Goal: Transaction & Acquisition: Subscribe to service/newsletter

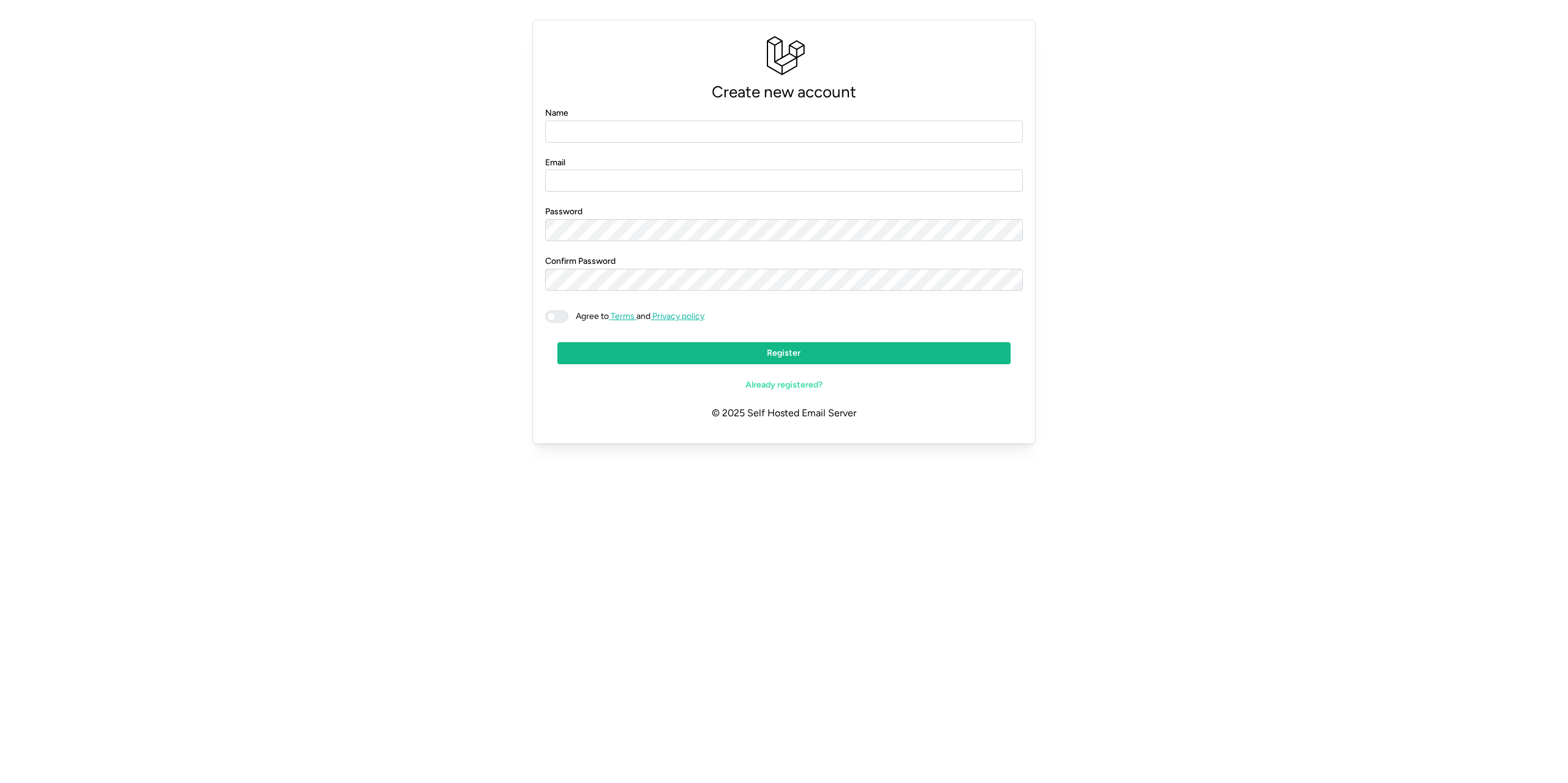
click at [653, 126] on input "Name" at bounding box center [783, 132] width 478 height 22
type input "**********"
drag, startPoint x: 612, startPoint y: 169, endPoint x: 611, endPoint y: 176, distance: 7.1
click at [612, 170] on input "Email" at bounding box center [783, 180] width 478 height 22
paste input "**********"
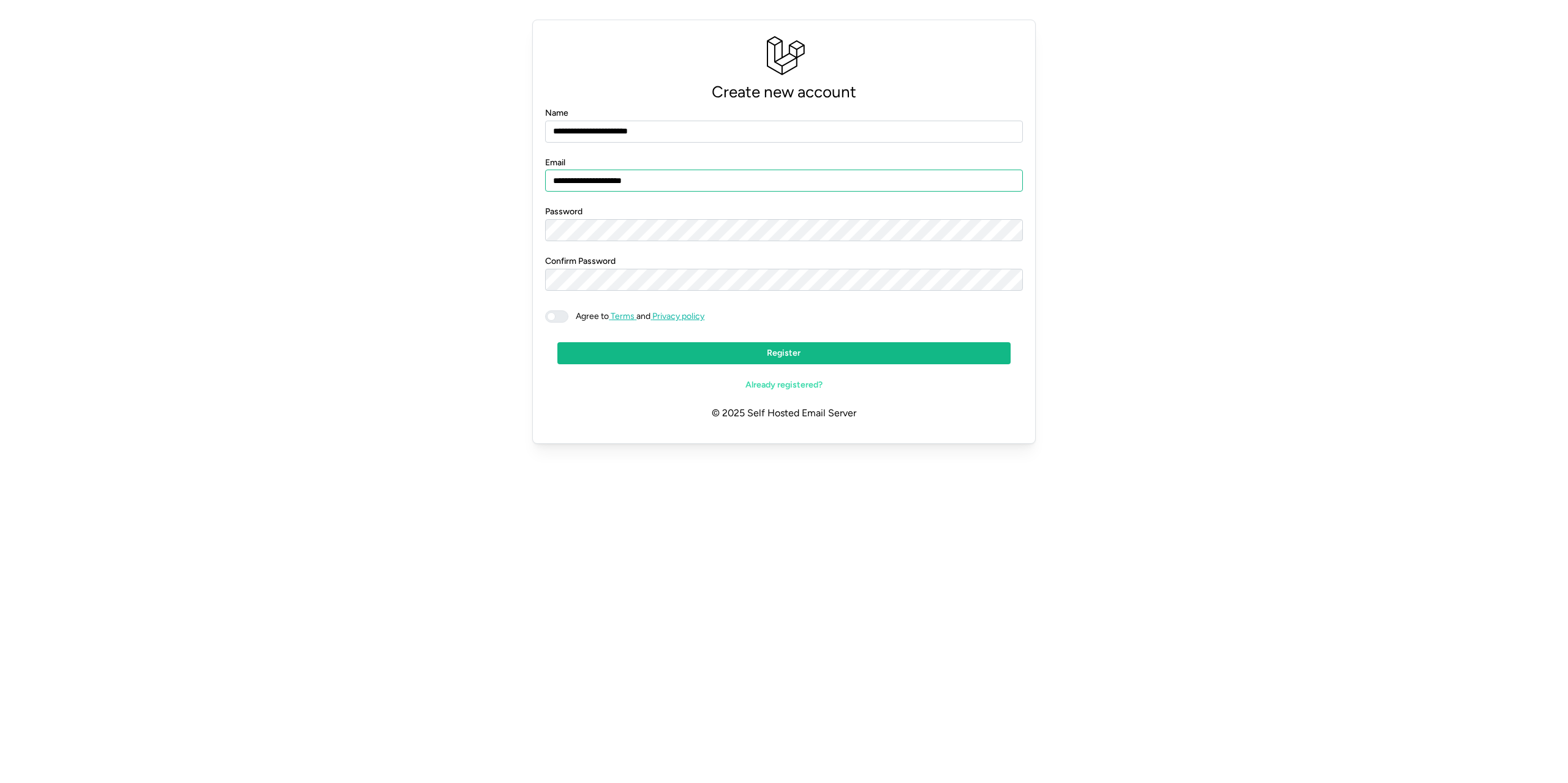
type input "**********"
click at [549, 316] on span at bounding box center [551, 317] width 9 height 9
click at [664, 193] on form "**********" at bounding box center [783, 251] width 478 height 291
click at [651, 217] on div "Password" at bounding box center [783, 223] width 478 height 38
click at [633, 345] on span "Register" at bounding box center [783, 353] width 430 height 21
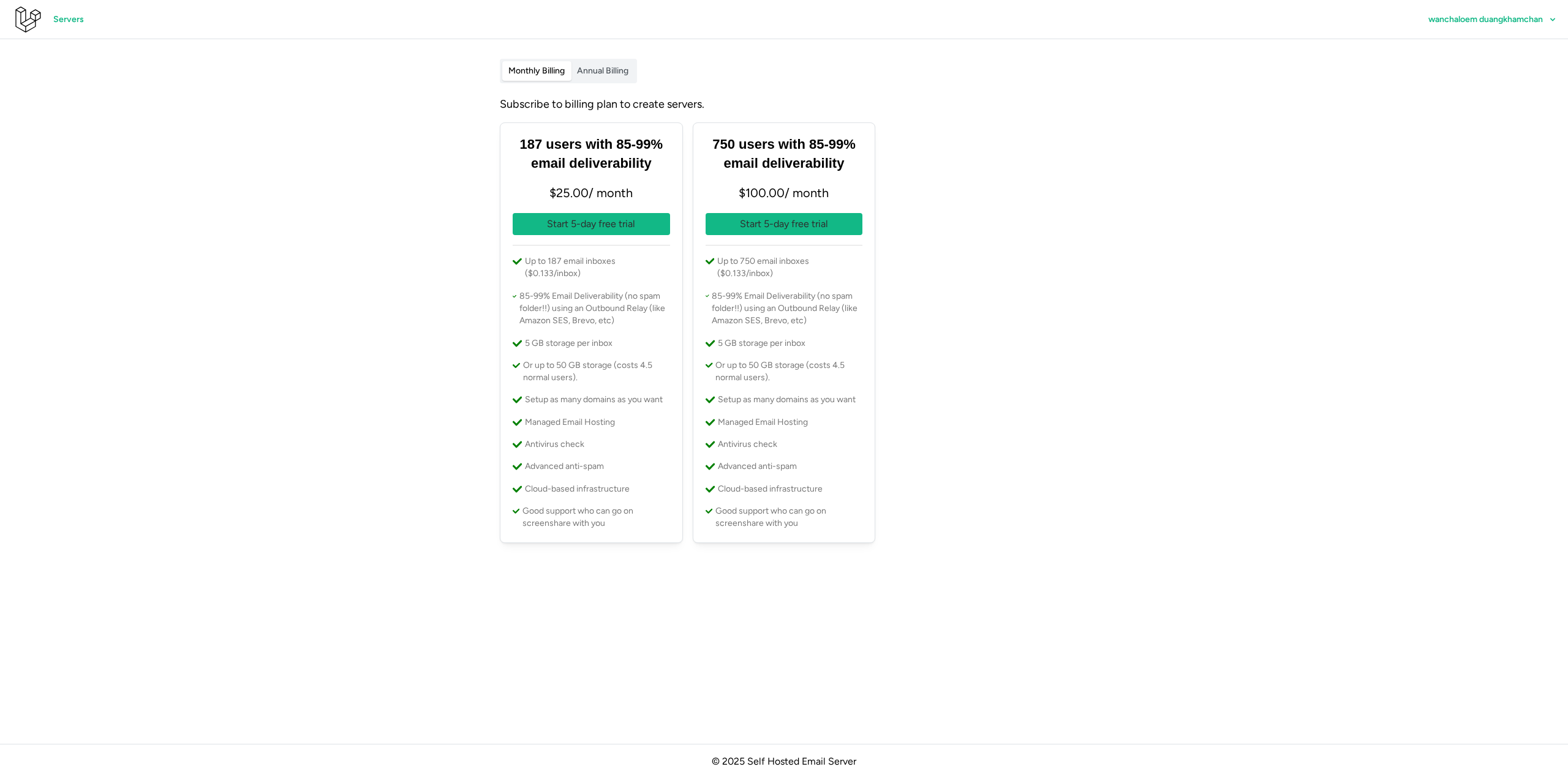
drag, startPoint x: 1276, startPoint y: 265, endPoint x: 1180, endPoint y: 217, distance: 107.3
click at [1180, 217] on main "Monthly Billing Annual Billing Subscribe to billing plan to create servers. 187…" at bounding box center [784, 391] width 1568 height 783
click at [64, 22] on span "Servers" at bounding box center [69, 20] width 30 height 21
click at [32, 22] on icon at bounding box center [27, 20] width 30 height 30
click at [33, 22] on icon at bounding box center [27, 20] width 30 height 30
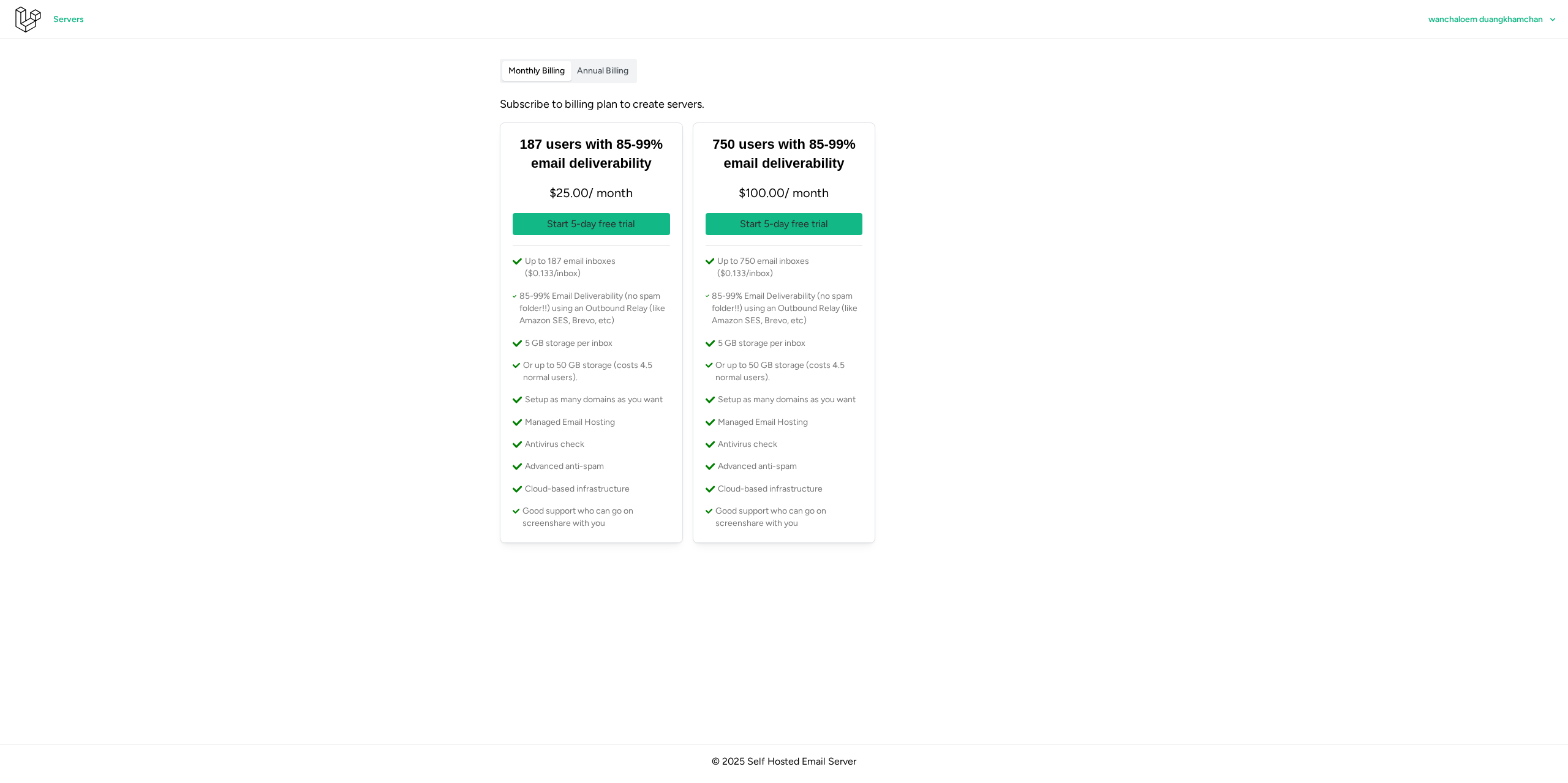
drag, startPoint x: 389, startPoint y: 79, endPoint x: 309, endPoint y: 156, distance: 111.0
drag, startPoint x: 309, startPoint y: 156, endPoint x: 235, endPoint y: 114, distance: 85.1
drag, startPoint x: 235, startPoint y: 114, endPoint x: 1068, endPoint y: 162, distance: 834.4
drag, startPoint x: 1068, startPoint y: 162, endPoint x: 690, endPoint y: 5, distance: 409.3
click at [1004, 124] on div "187 users with 85-99% email deliverability $ 25.00 / month Start 5-day free tri…" at bounding box center [784, 332] width 578 height 430
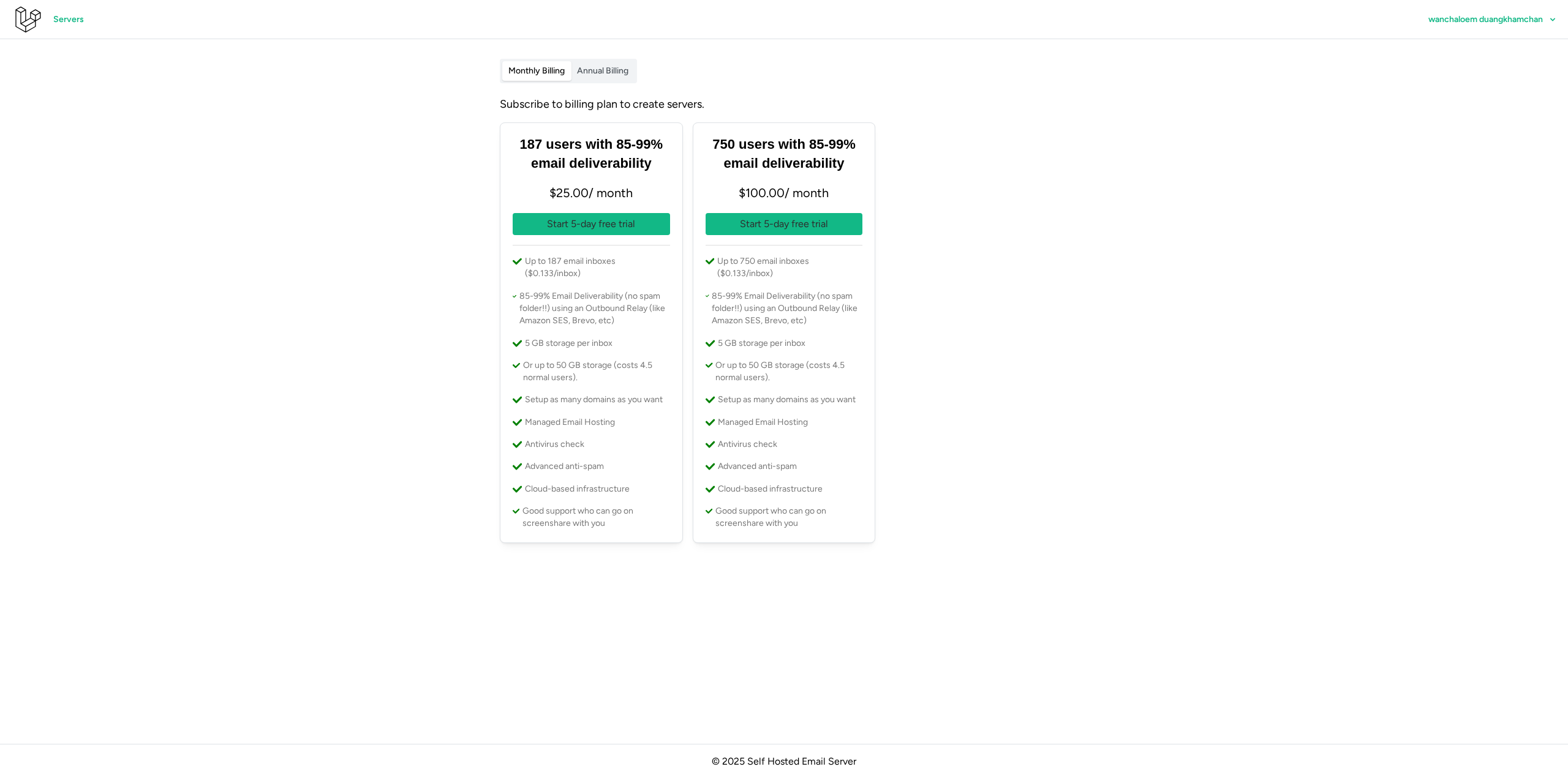
drag, startPoint x: 378, startPoint y: 99, endPoint x: 351, endPoint y: 85, distance: 30.4
click at [351, 85] on main "Monthly Billing Annual Billing Subscribe to billing plan to create servers. 187…" at bounding box center [784, 391] width 1568 height 783
click at [578, 72] on span "Annual Billing" at bounding box center [602, 70] width 51 height 10
click at [545, 62] on label "Monthly Billing" at bounding box center [536, 71] width 69 height 20
drag, startPoint x: 474, startPoint y: 118, endPoint x: 496, endPoint y: 93, distance: 33.3
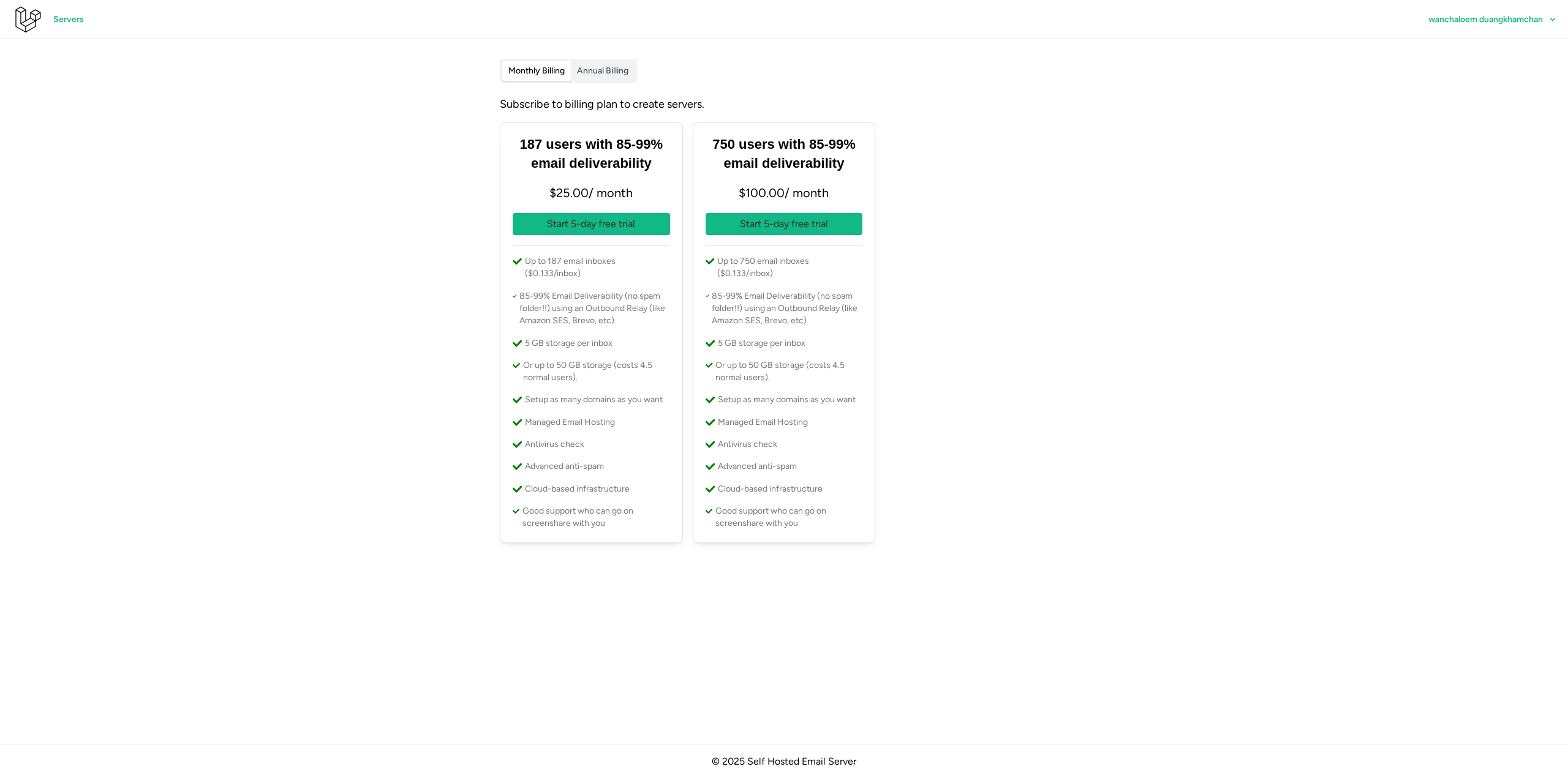
click at [412, 89] on main "Monthly Billing Annual Billing Subscribe to billing plan to create servers. 187…" at bounding box center [784, 391] width 1568 height 783
drag, startPoint x: 358, startPoint y: 235, endPoint x: 327, endPoint y: 198, distance: 48.3
click at [317, 201] on main "Monthly Billing Annual Billing Subscribe to billing plan to create servers. 187…" at bounding box center [784, 391] width 1568 height 783
click at [551, 274] on p "Up to 187 email inboxes ($0.133/inbox)" at bounding box center [598, 268] width 145 height 25
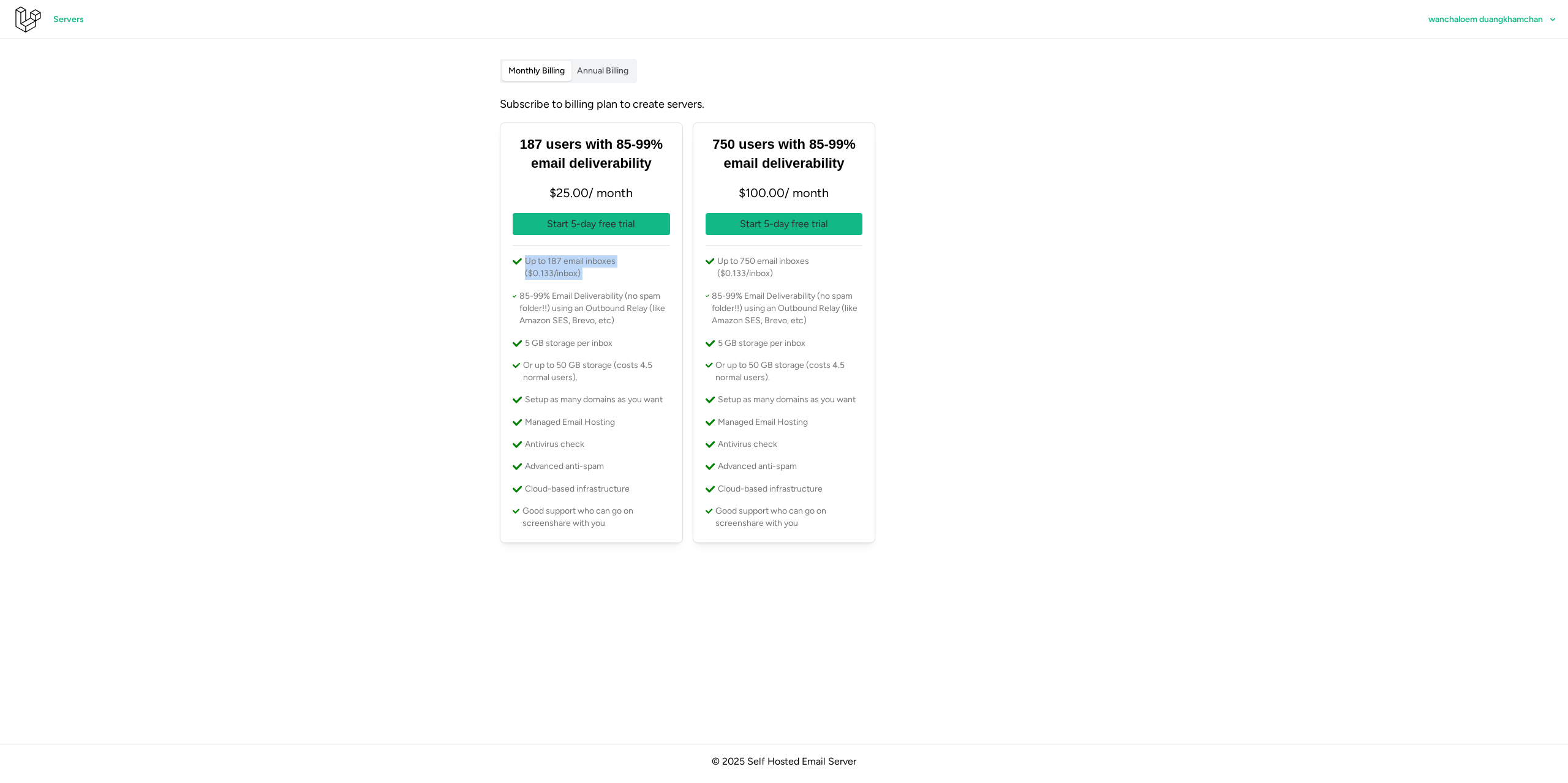
click at [551, 274] on p "Up to 187 email inboxes ($0.133/inbox)" at bounding box center [598, 268] width 145 height 25
drag, startPoint x: 551, startPoint y: 274, endPoint x: 541, endPoint y: 251, distance: 25.1
click at [554, 279] on p "Up to 187 email inboxes ($0.133/inbox)" at bounding box center [598, 268] width 145 height 25
drag, startPoint x: 534, startPoint y: 193, endPoint x: 585, endPoint y: 193, distance: 51.0
click at [585, 193] on p "$ 25.00 / month" at bounding box center [591, 193] width 157 height 20
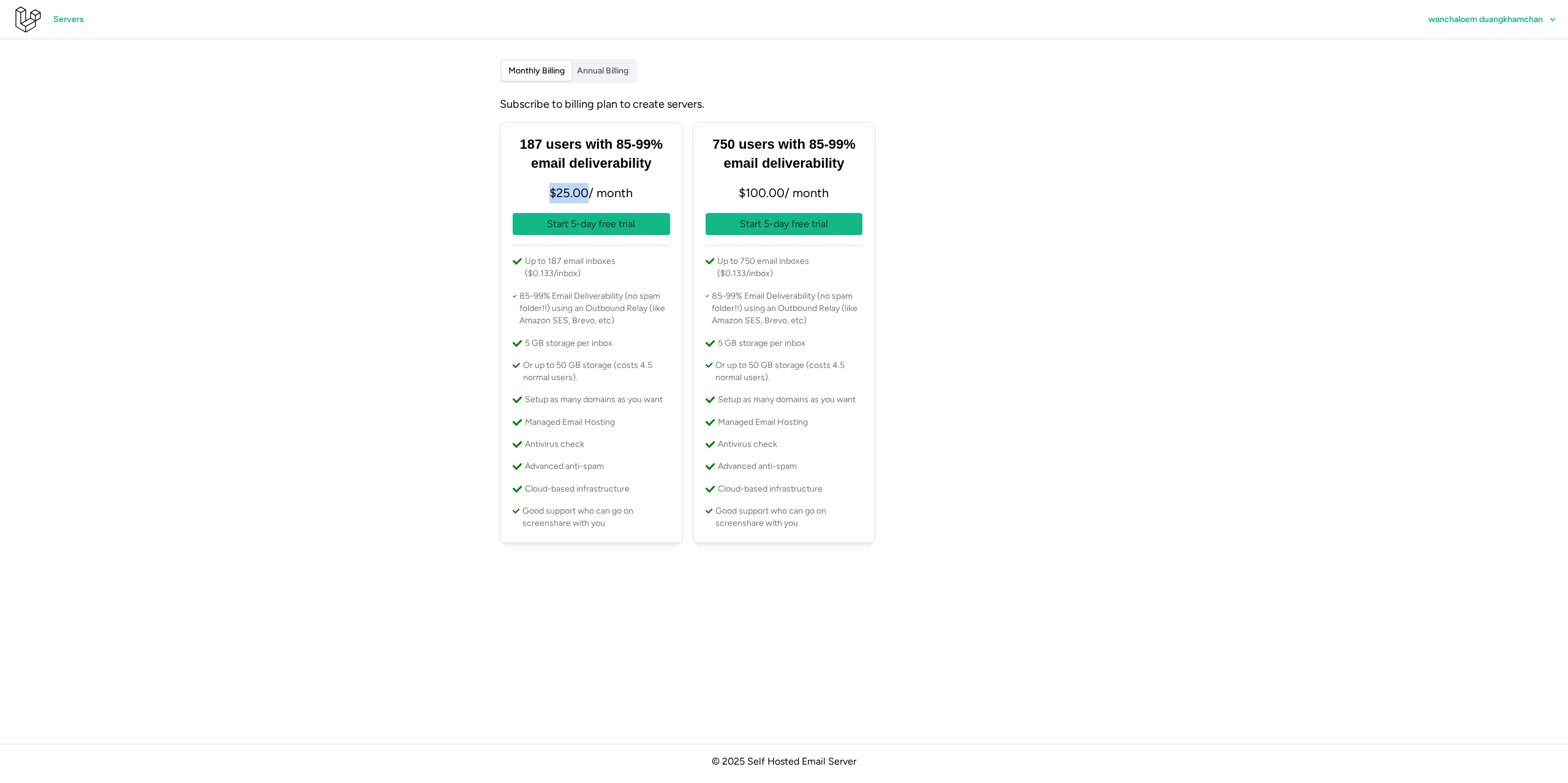
drag, startPoint x: 590, startPoint y: 189, endPoint x: 541, endPoint y: 190, distance: 49.0
click at [541, 190] on p "$ 25.00 / month" at bounding box center [591, 193] width 157 height 20
click at [583, 299] on p "85-99% Email Deliverability (no spam folder!!) using an Outbound Relay (like Am…" at bounding box center [595, 309] width 151 height 38
